Goal: Information Seeking & Learning: Learn about a topic

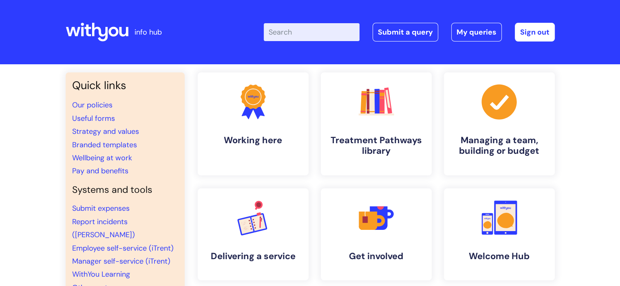
click at [293, 31] on input "Enter your search term here..." at bounding box center [312, 32] width 96 height 18
type input "d"
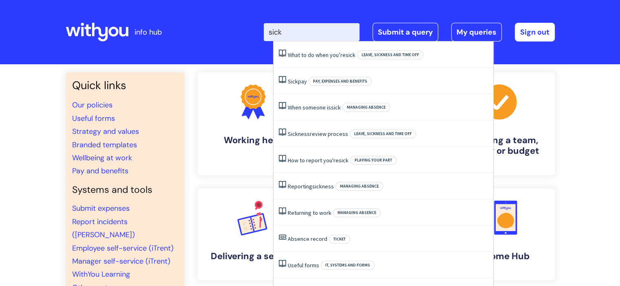
type input "sickn"
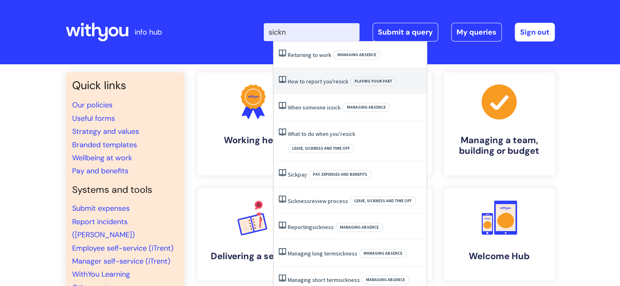
click at [293, 82] on link "How to report you're sick" at bounding box center [318, 81] width 61 height 7
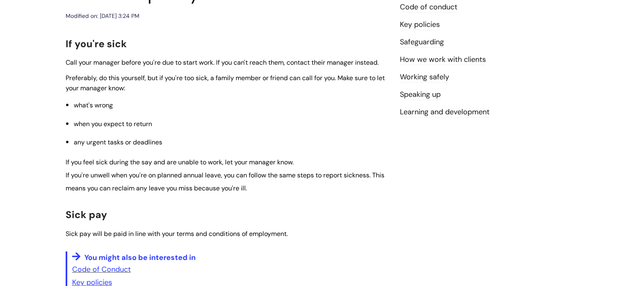
scroll to position [111, 0]
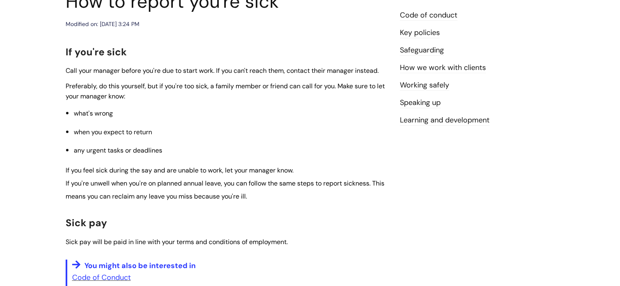
click at [442, 18] on link "Code of conduct" at bounding box center [428, 15] width 57 height 11
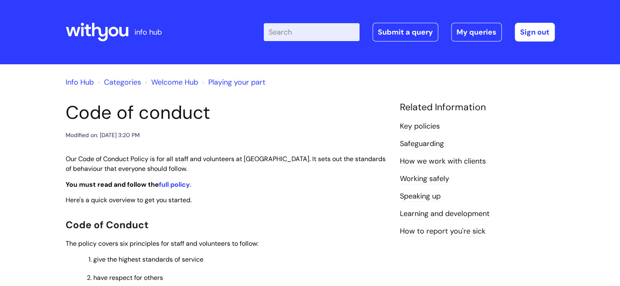
click at [292, 32] on input "Enter your search term here..." at bounding box center [312, 32] width 96 height 18
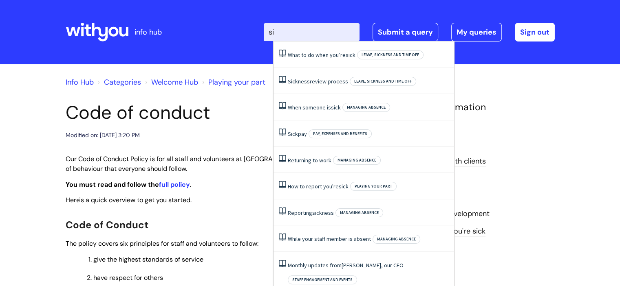
type input "sic"
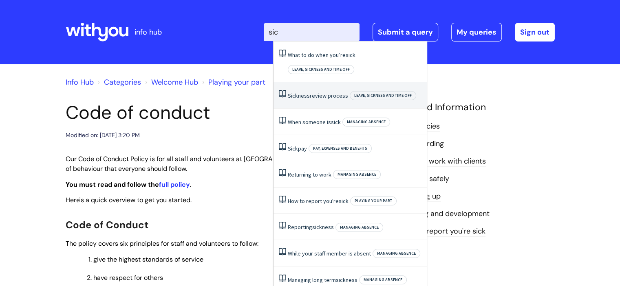
click at [319, 92] on link "Sickness review process" at bounding box center [318, 95] width 60 height 7
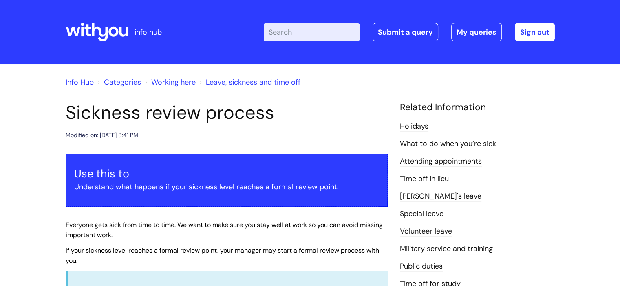
click at [336, 28] on input "Enter your search term here..." at bounding box center [312, 32] width 96 height 18
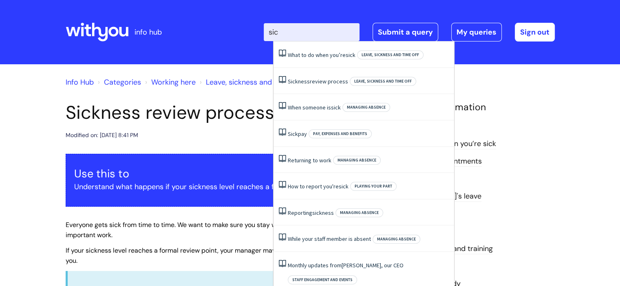
type input "sick"
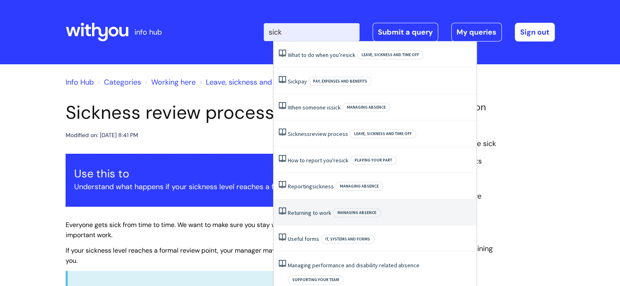
click at [323, 210] on link "Returning to work" at bounding box center [310, 212] width 44 height 7
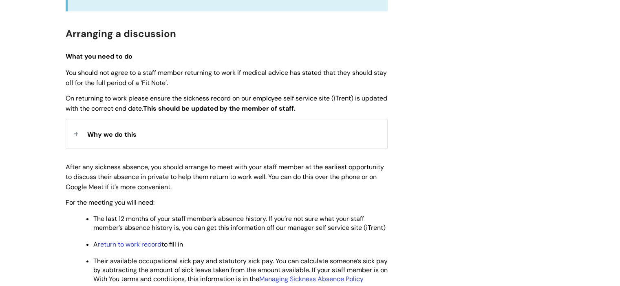
scroll to position [273, 0]
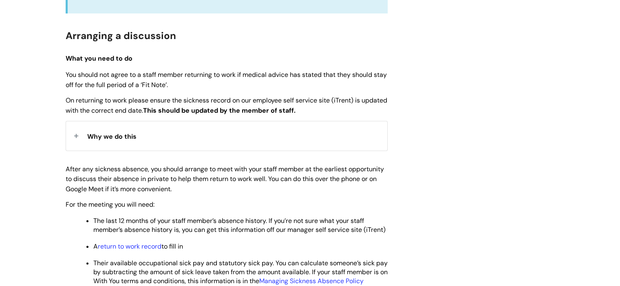
click at [360, 136] on div "Why we do this" at bounding box center [226, 135] width 321 height 29
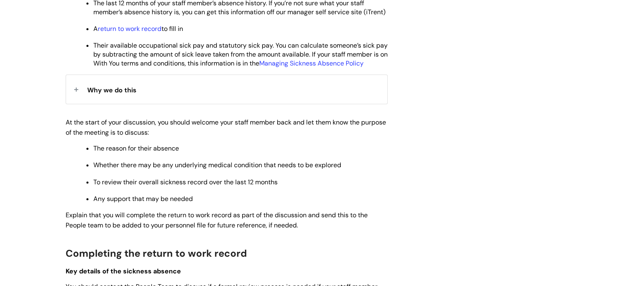
scroll to position [534, 0]
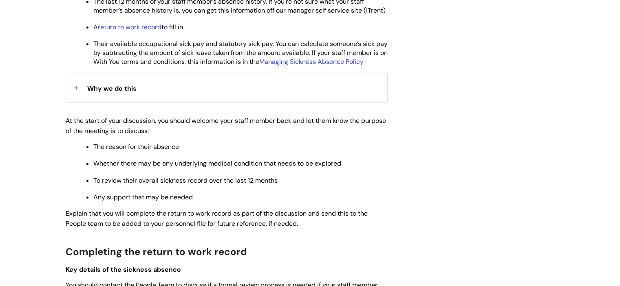
click at [229, 102] on div "Why we do this" at bounding box center [226, 87] width 321 height 29
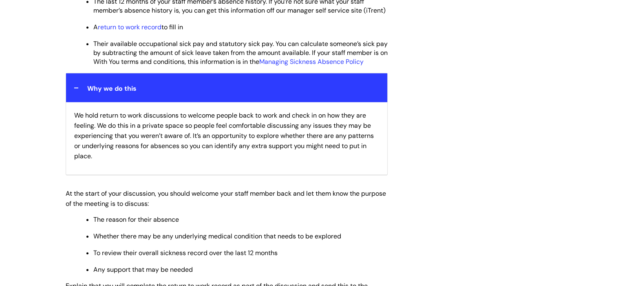
click at [229, 102] on div "Why we do this" at bounding box center [226, 87] width 321 height 29
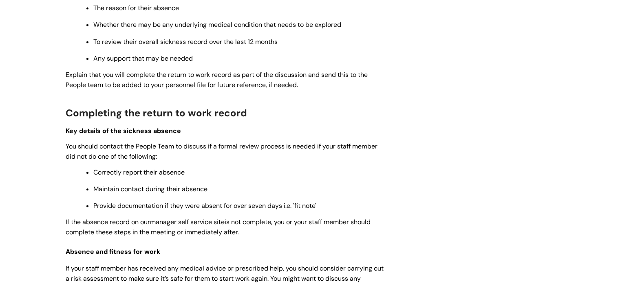
scroll to position [679, 0]
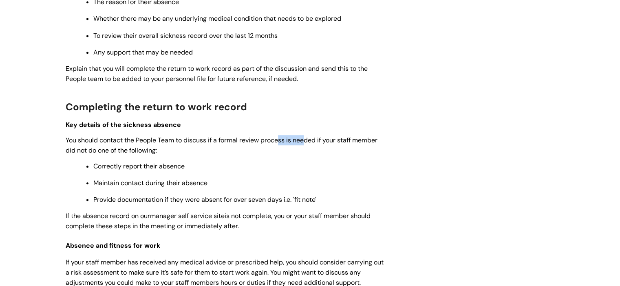
drag, startPoint x: 280, startPoint y: 160, endPoint x: 307, endPoint y: 161, distance: 26.5
click at [307, 155] on span "You should contact the People Team to discuss if a formal review process is nee…" at bounding box center [222, 145] width 312 height 19
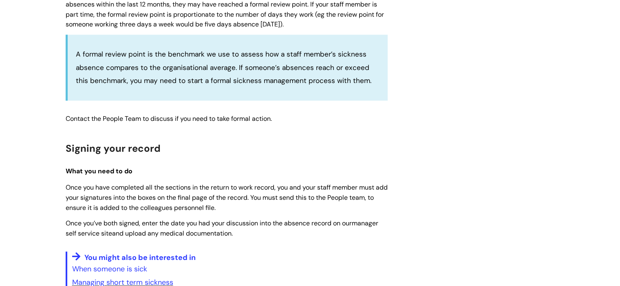
scroll to position [1132, 0]
